Goal: Navigation & Orientation: Find specific page/section

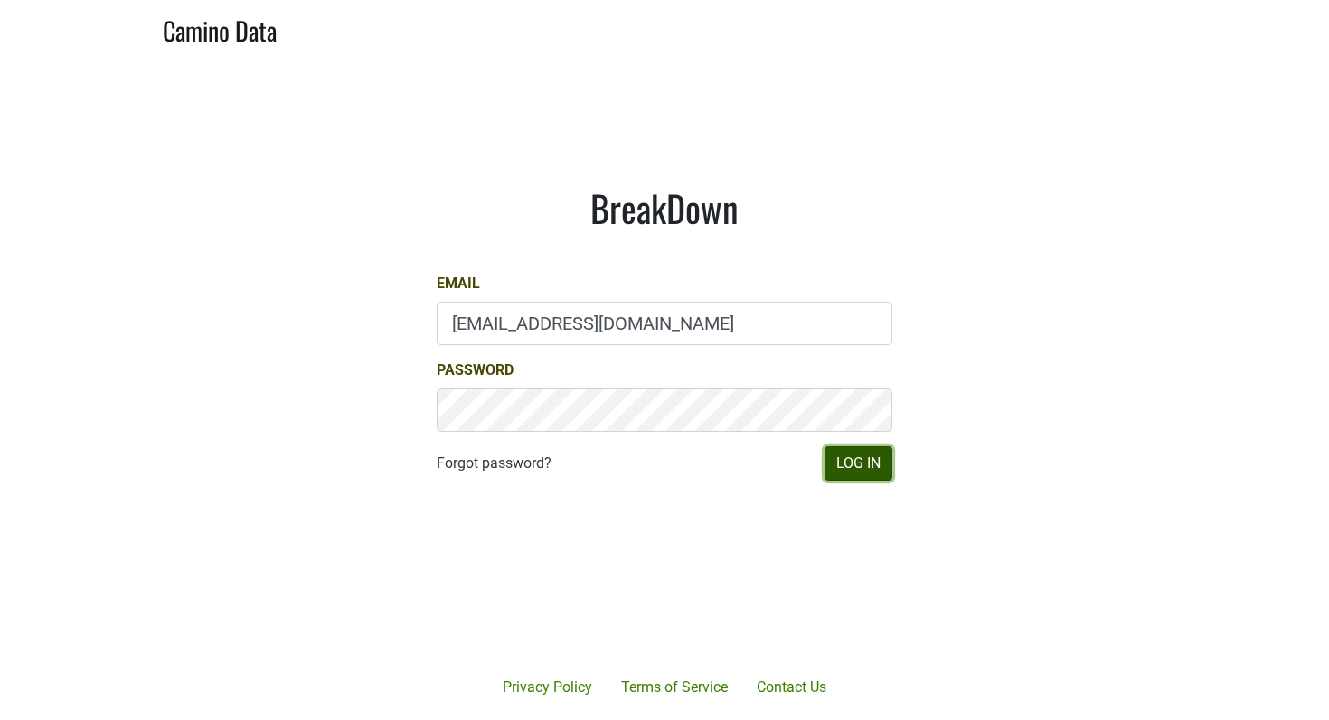
click at [871, 465] on button "Log In" at bounding box center [858, 464] width 68 height 34
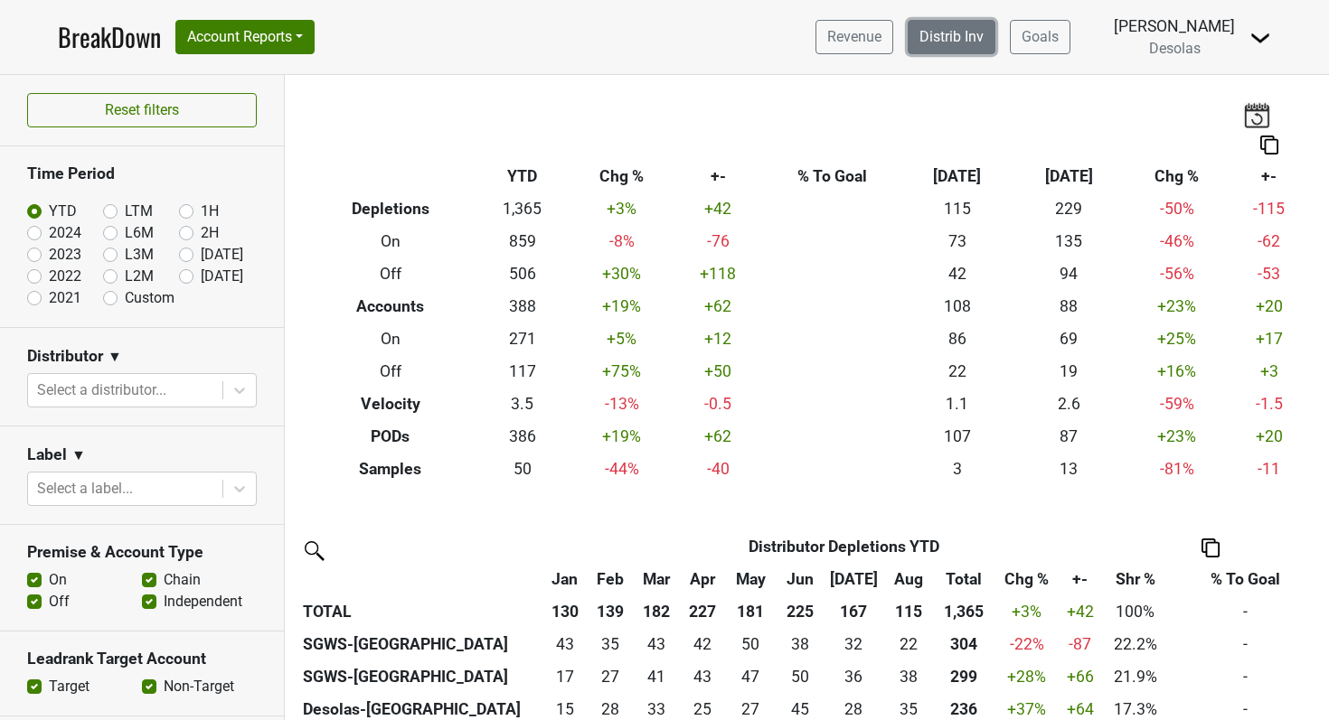
click at [970, 46] on link "Distrib Inv" at bounding box center [951, 37] width 88 height 34
